Goal: Task Accomplishment & Management: Manage account settings

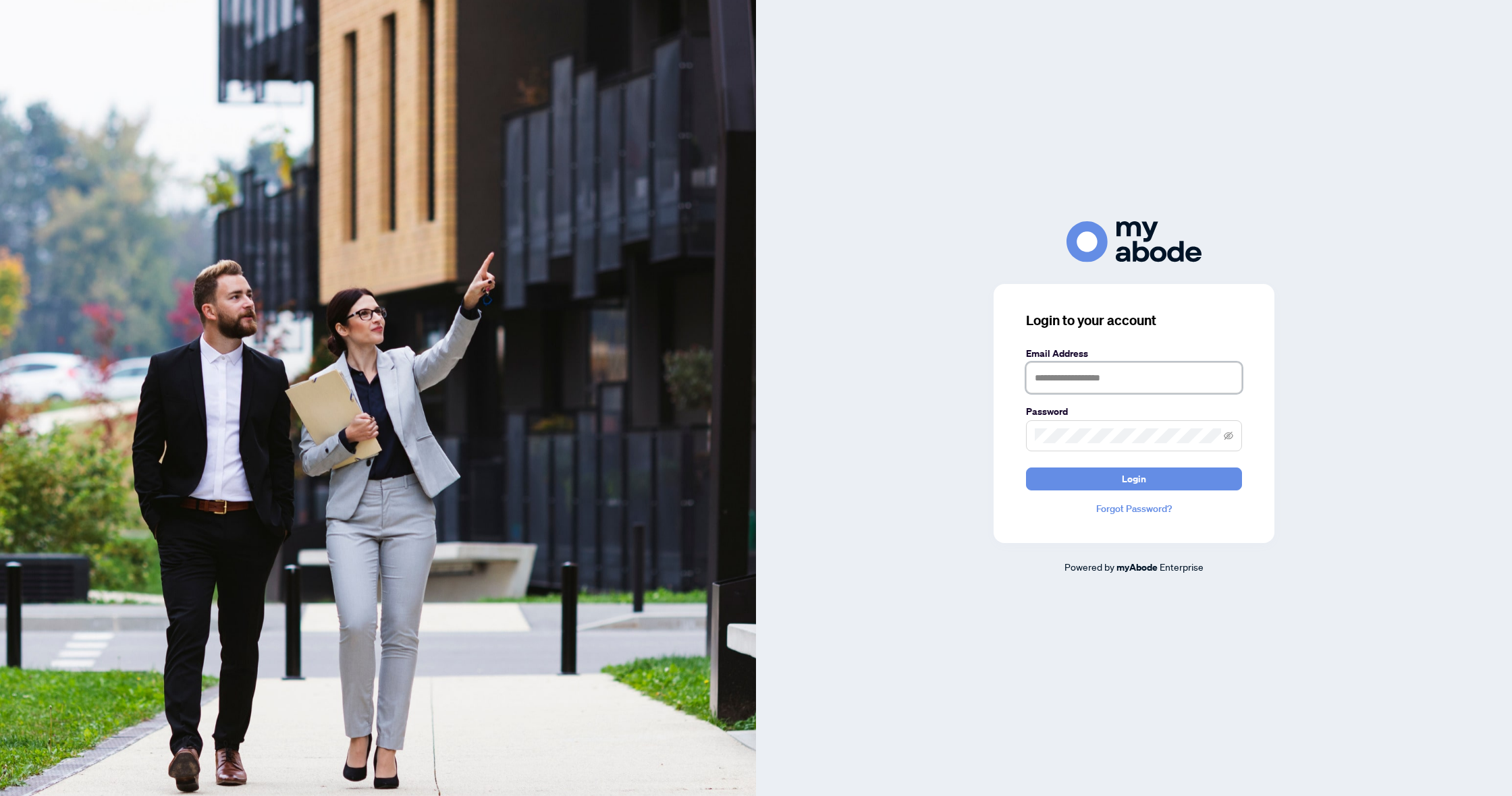
type input "**********"
click at [1139, 482] on span "Login" at bounding box center [1133, 479] width 24 height 22
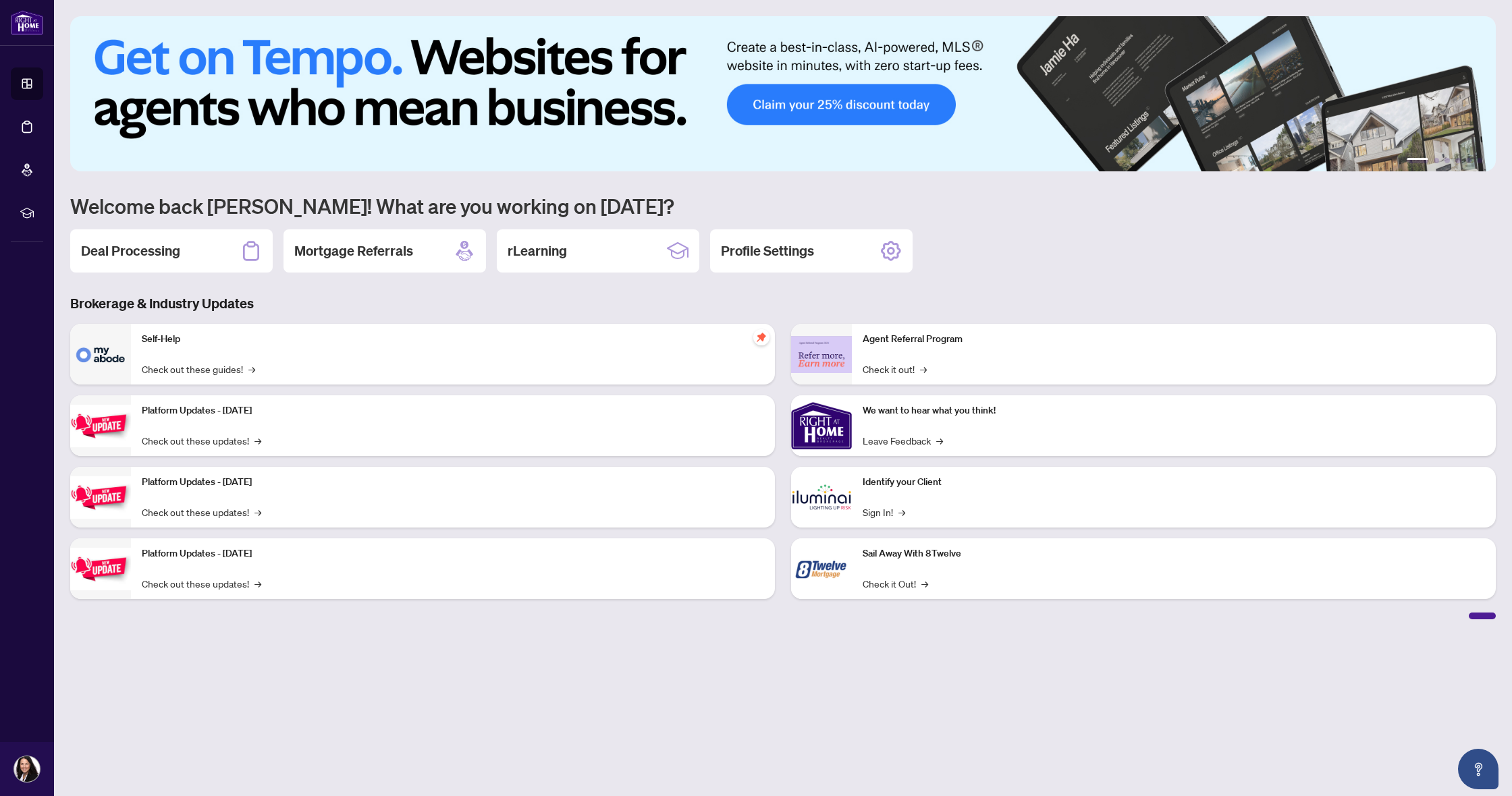
click at [125, 246] on h2 "Deal Processing" at bounding box center [130, 251] width 99 height 19
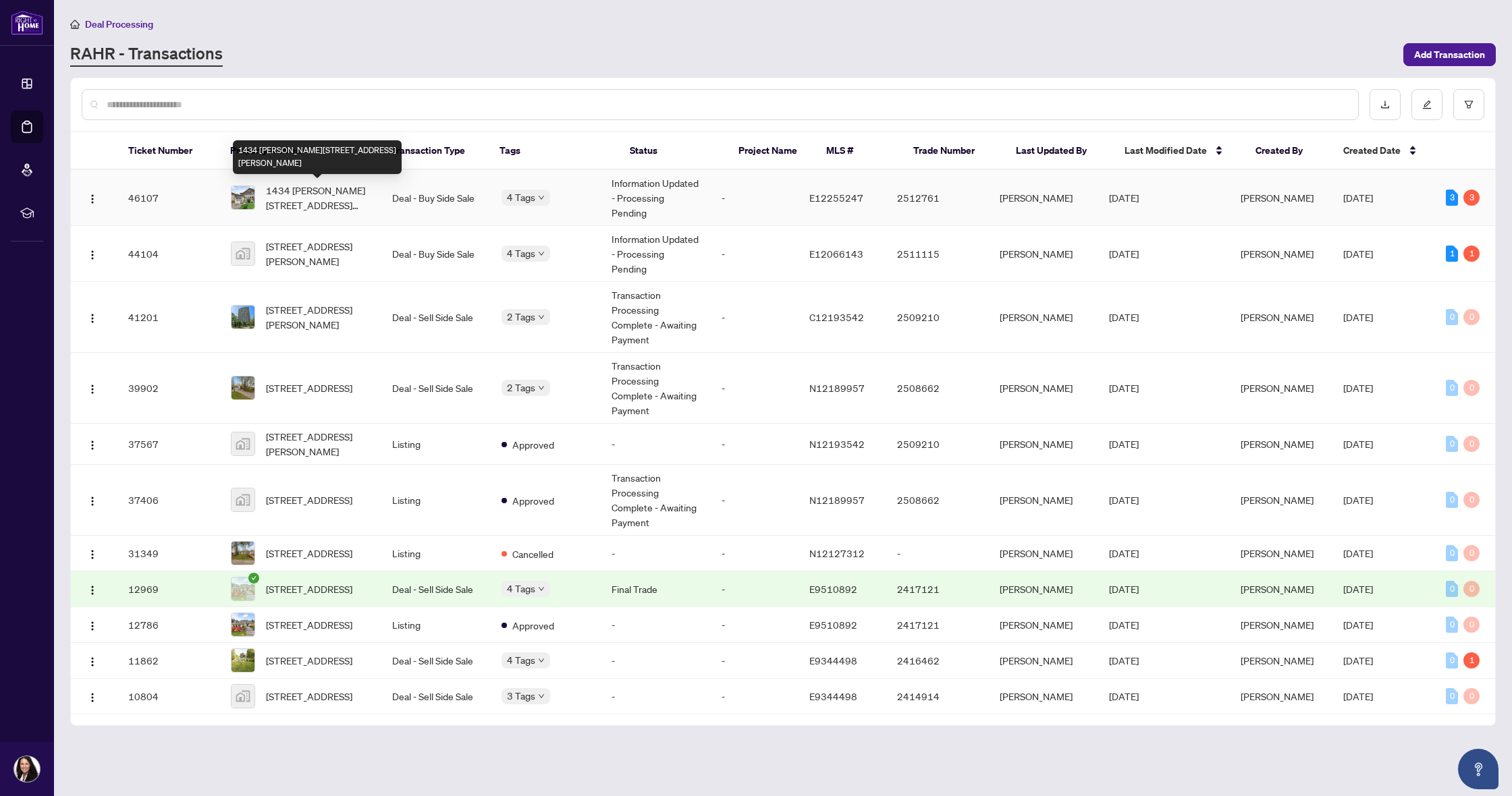
click at [290, 205] on span "1434 [PERSON_NAME][STREET_ADDRESS][PERSON_NAME]" at bounding box center [318, 197] width 105 height 29
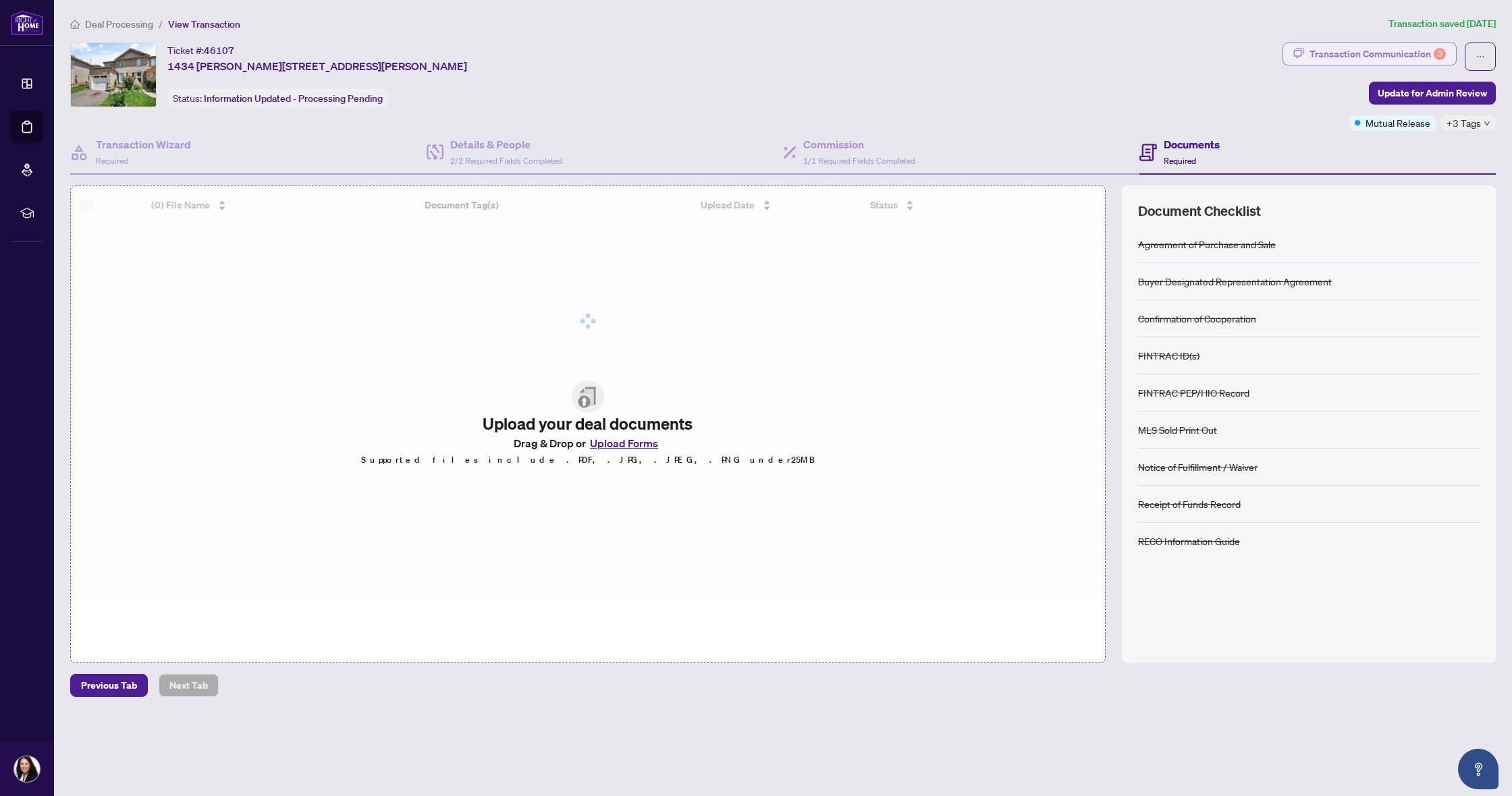
click at [1376, 57] on div "Transaction Communication 3" at bounding box center [1377, 54] width 136 height 22
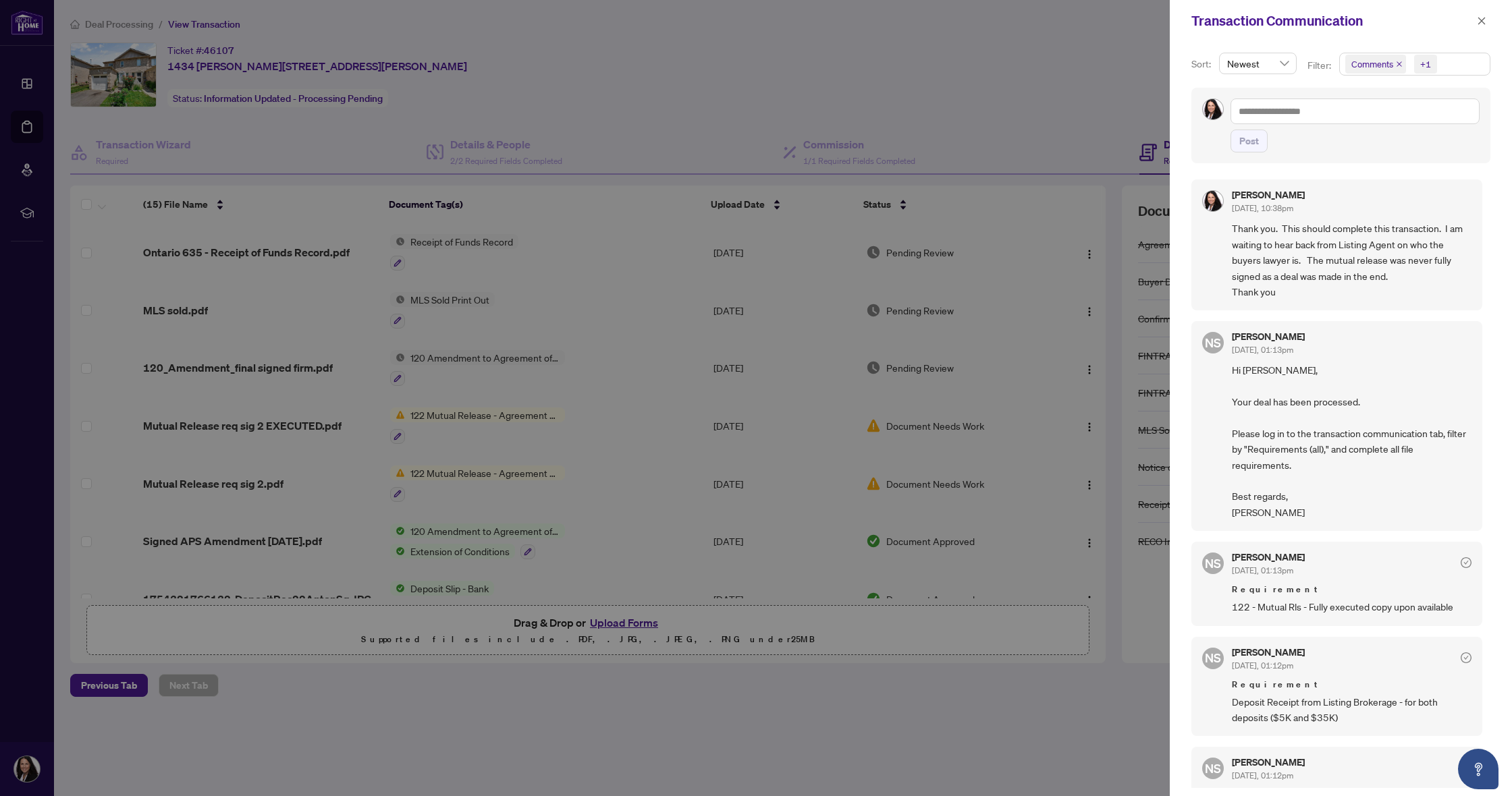
click at [1287, 64] on div "Newest" at bounding box center [1257, 64] width 77 height 22
click at [1273, 66] on span "Newest" at bounding box center [1258, 64] width 62 height 21
click at [1107, 41] on div at bounding box center [756, 398] width 1512 height 796
click at [1488, 24] on button "button" at bounding box center [1482, 21] width 18 height 16
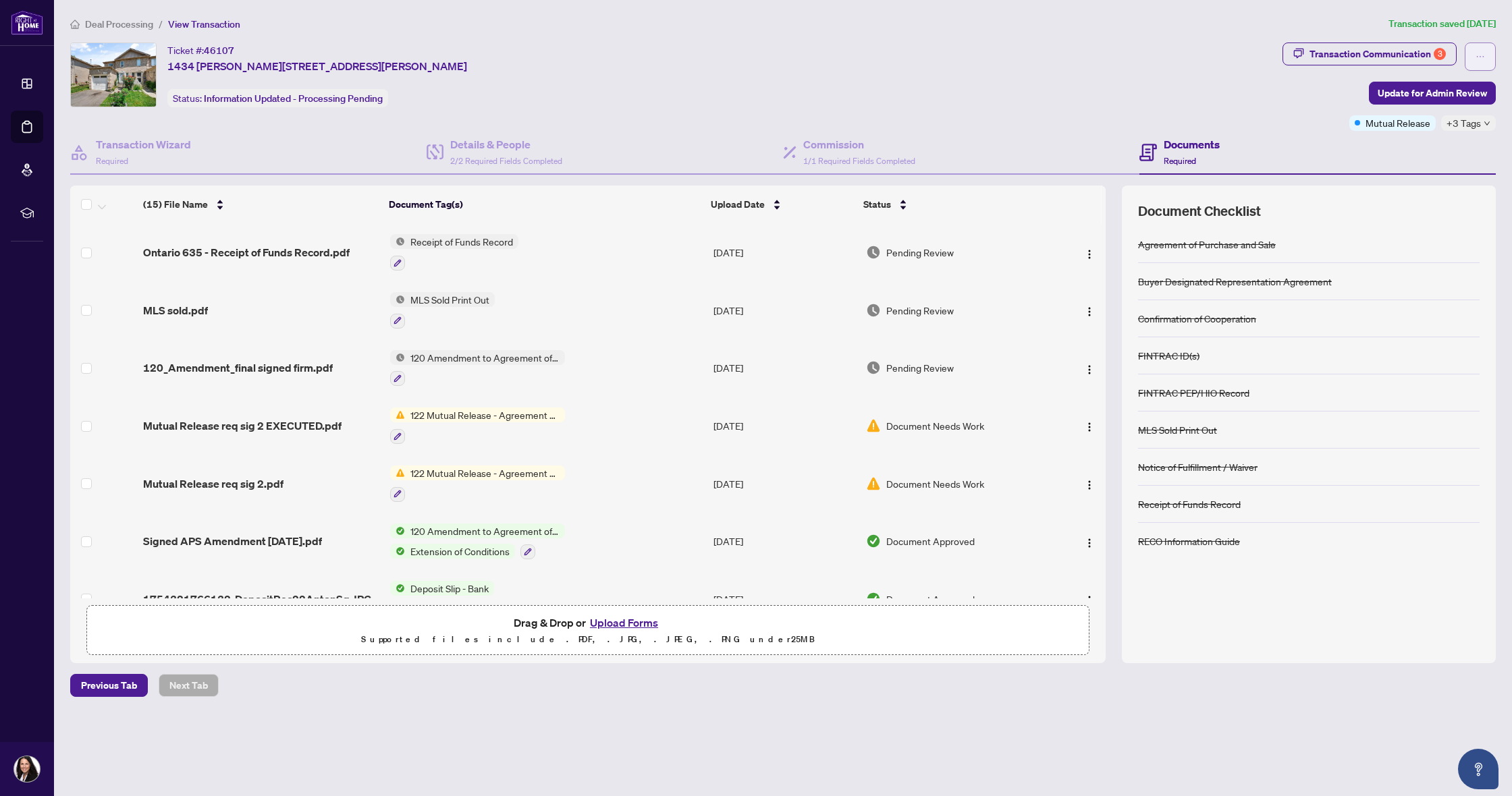
click at [1478, 56] on icon "ellipsis" at bounding box center [1480, 57] width 10 height 10
click at [1287, 92] on div "Transaction Communication 3 Update for Admin Review Mutual Release +3 Tags" at bounding box center [1389, 86] width 213 height 88
click at [1340, 57] on div "Transaction Communication 3" at bounding box center [1377, 54] width 136 height 22
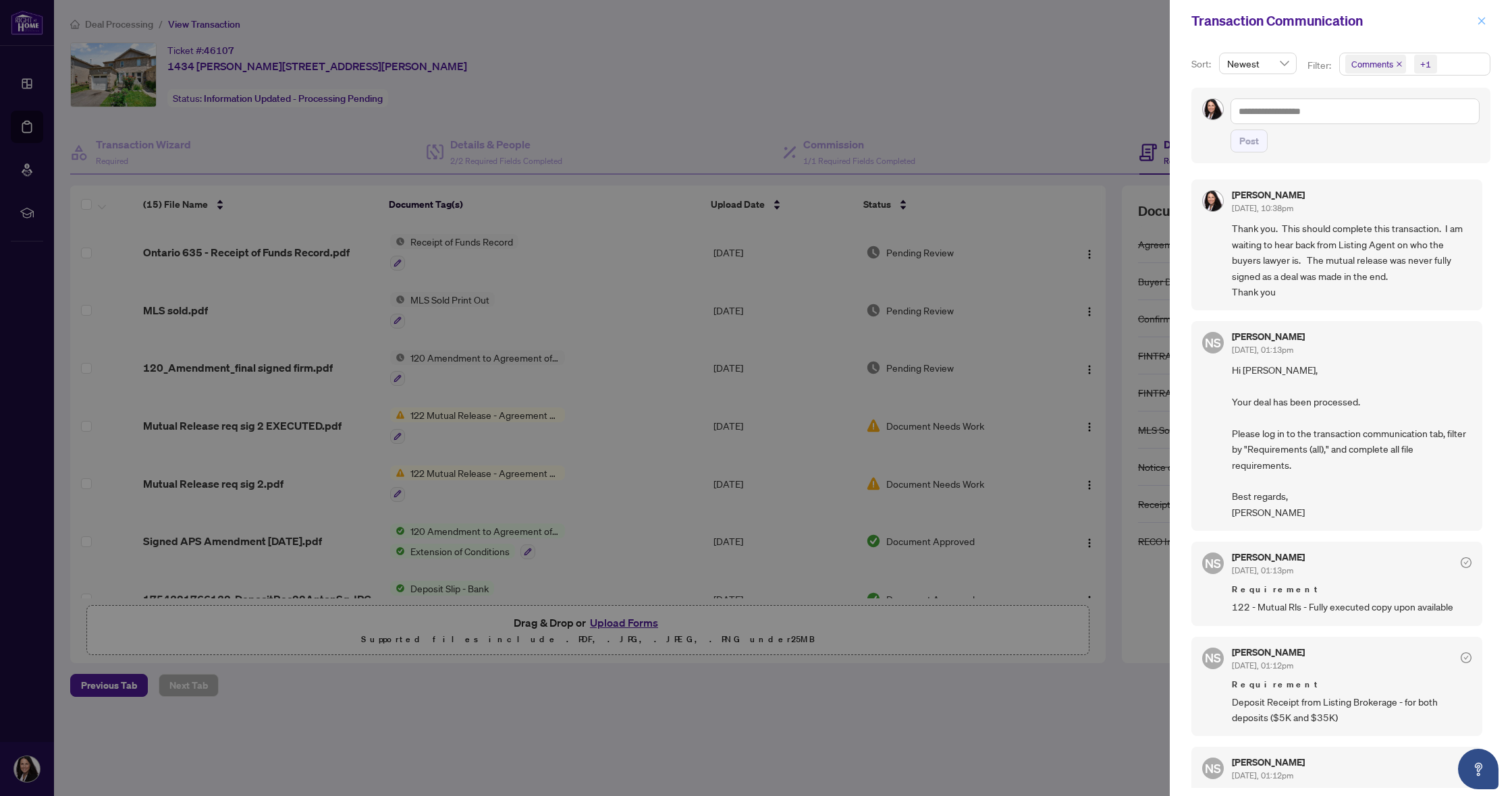
click at [1477, 23] on icon "close" at bounding box center [1482, 21] width 10 height 10
